Goal: Task Accomplishment & Management: Use online tool/utility

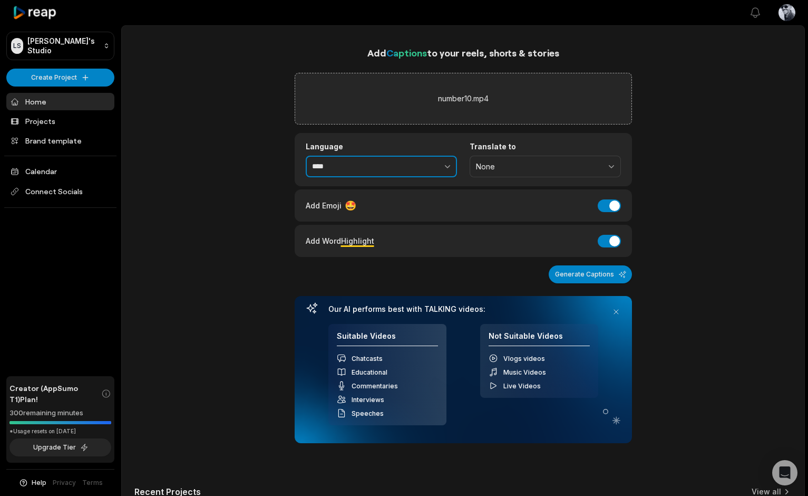
click at [405, 175] on button "button" at bounding box center [424, 167] width 65 height 22
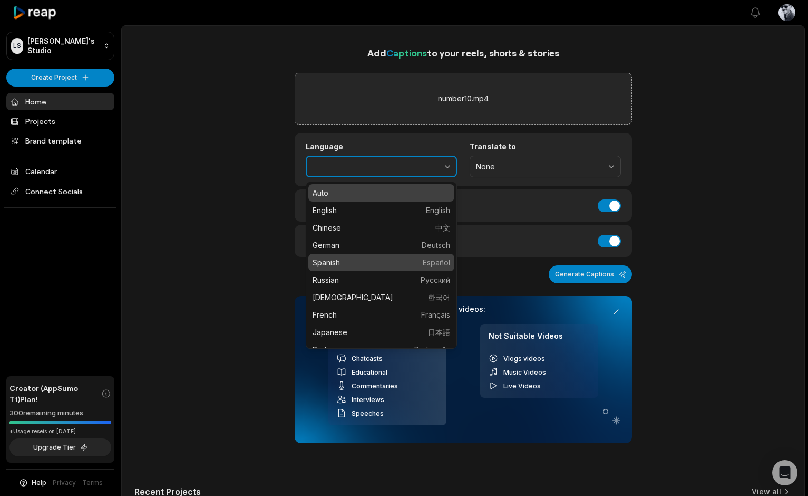
type input "*******"
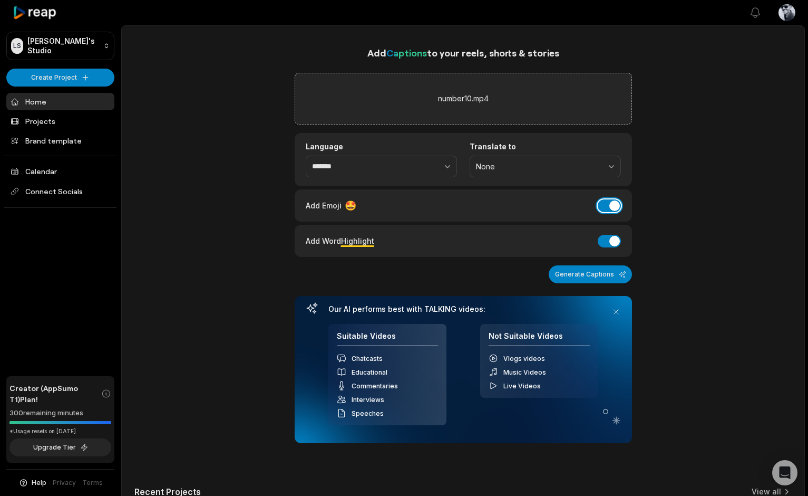
click at [612, 202] on button "Add Emoji" at bounding box center [609, 205] width 23 height 13
click at [598, 272] on button "Generate Captions" at bounding box center [590, 274] width 83 height 18
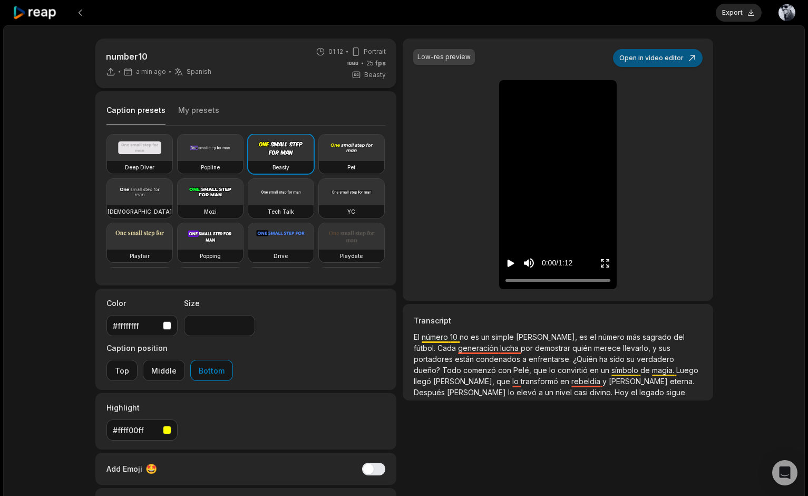
click at [663, 60] on button "Open in video editor" at bounding box center [658, 58] width 90 height 18
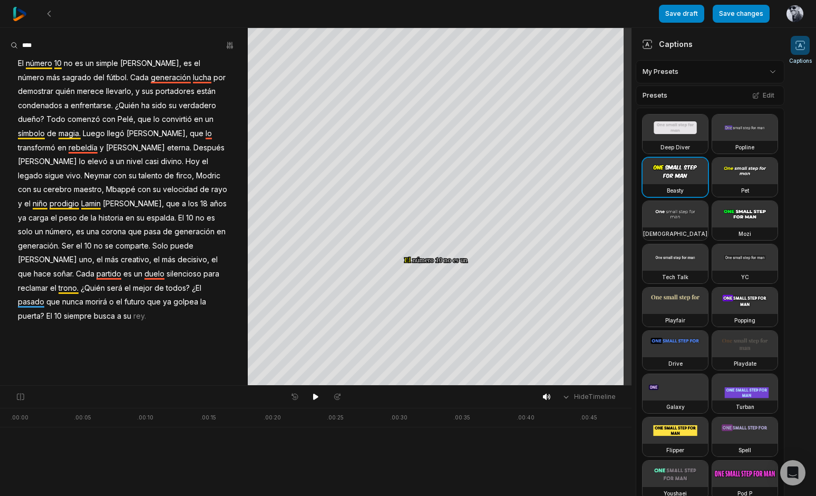
click at [125, 62] on span "[PERSON_NAME]," at bounding box center [150, 63] width 63 height 14
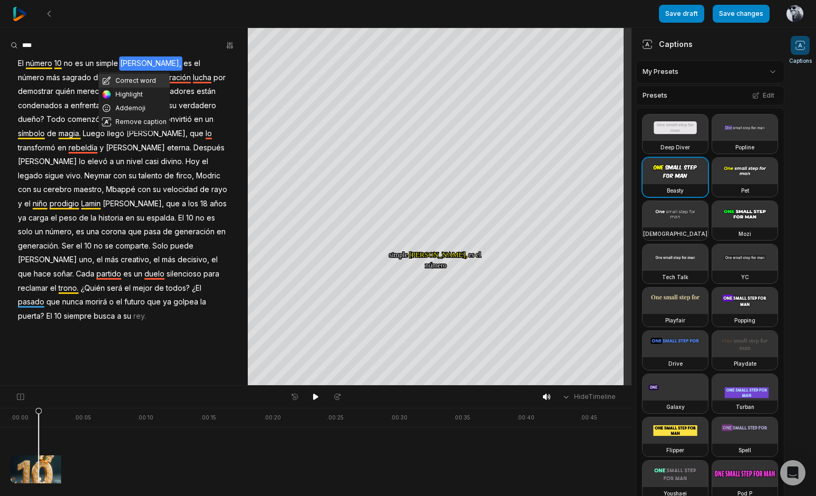
click at [130, 79] on button "Correct word" at bounding box center [134, 81] width 71 height 14
